Goal: Find contact information: Find contact information

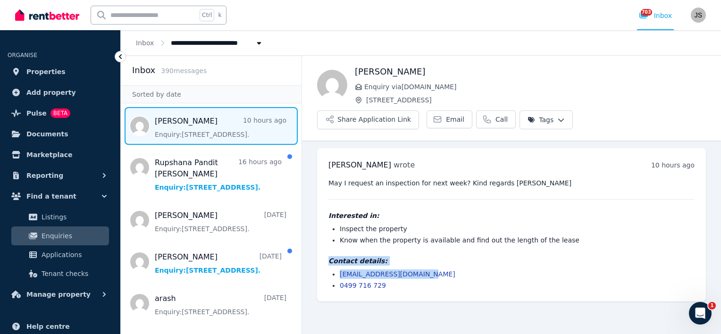
drag, startPoint x: 427, startPoint y: 249, endPoint x: 324, endPoint y: 240, distance: 103.3
click at [324, 240] on div "[PERSON_NAME] wrote 10 hours ago 12:02 am [DATE][DATE] May I request an inspect…" at bounding box center [511, 224] width 389 height 153
click at [431, 281] on li "0499 716 729" at bounding box center [517, 285] width 355 height 9
drag, startPoint x: 433, startPoint y: 249, endPoint x: 330, endPoint y: 252, distance: 103.0
click at [330, 270] on ul "allangomes91@hotmail.com 0499 716 729" at bounding box center [512, 280] width 366 height 21
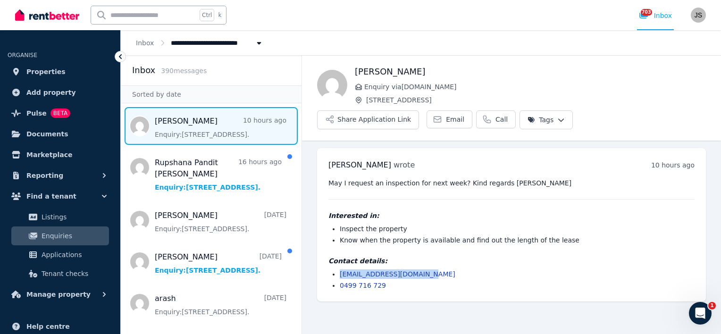
copy link "allangomes91@hotmail.com"
